Goal: Task Accomplishment & Management: Use online tool/utility

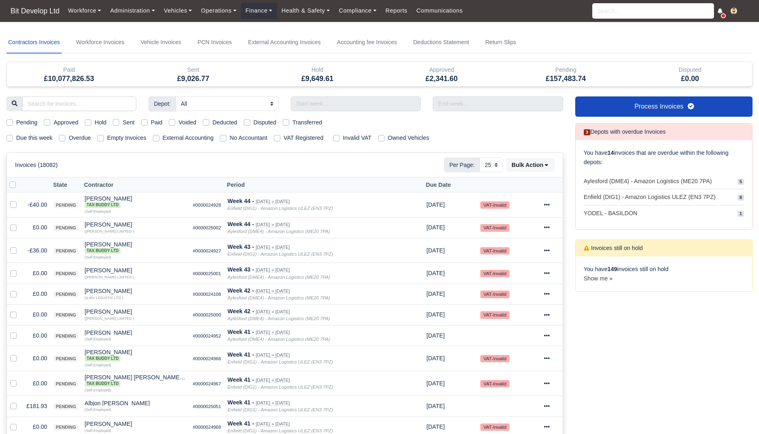
select select "25"
click at [47, 13] on span "Bit Develop Ltd" at bounding box center [34, 11] width 57 height 16
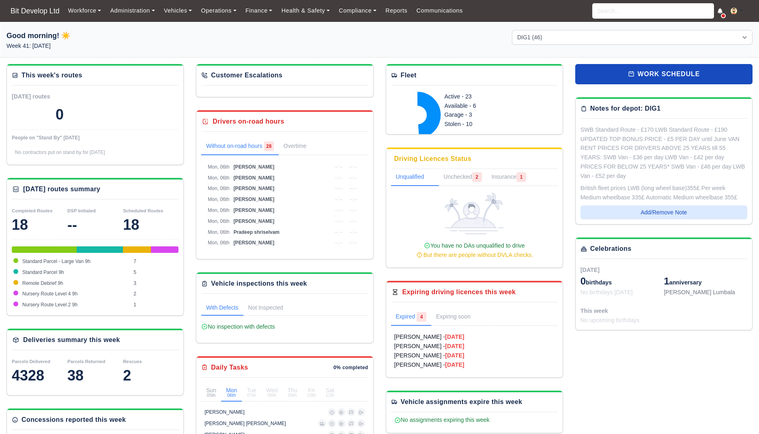
select select "2"
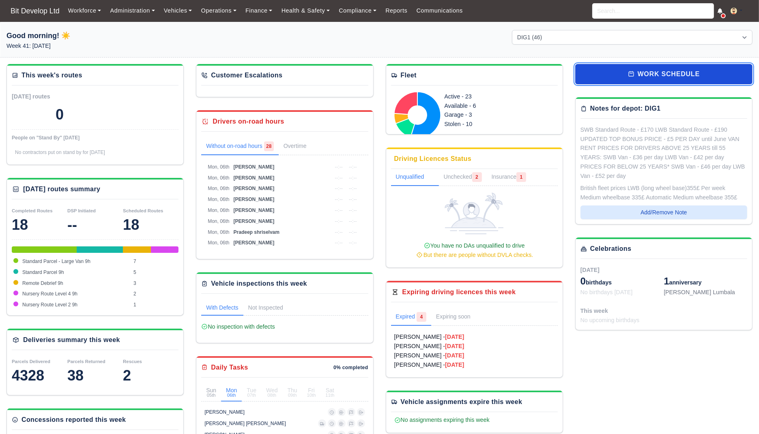
click at [622, 79] on link "work schedule" at bounding box center [663, 74] width 177 height 20
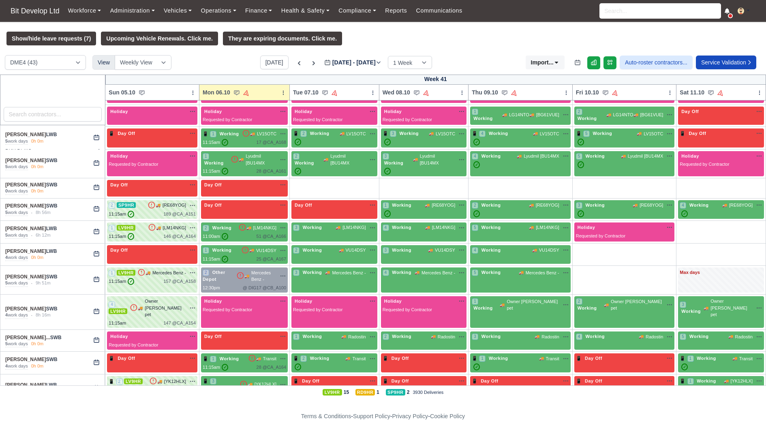
scroll to position [457, 0]
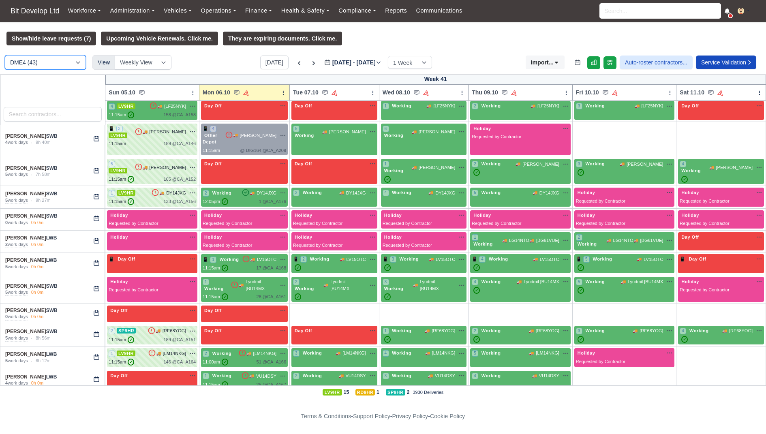
click at [38, 61] on select "DME4 (43) DIG1 (46) YODEL - BASILDON (1)" at bounding box center [45, 62] width 81 height 15
select select "2"
click at [5, 55] on select "DME4 (43) DIG1 (46) YODEL - BASILDON (1)" at bounding box center [45, 62] width 81 height 15
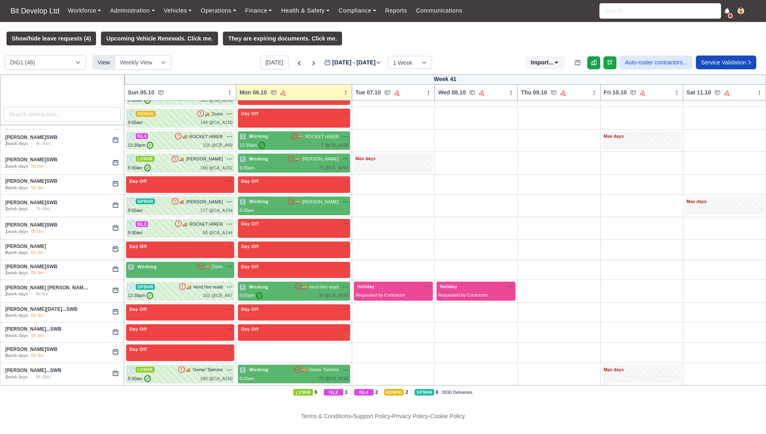
click at [295, 62] on icon at bounding box center [299, 63] width 8 height 8
type input "[DATE]"
